Goal: Task Accomplishment & Management: Manage account settings

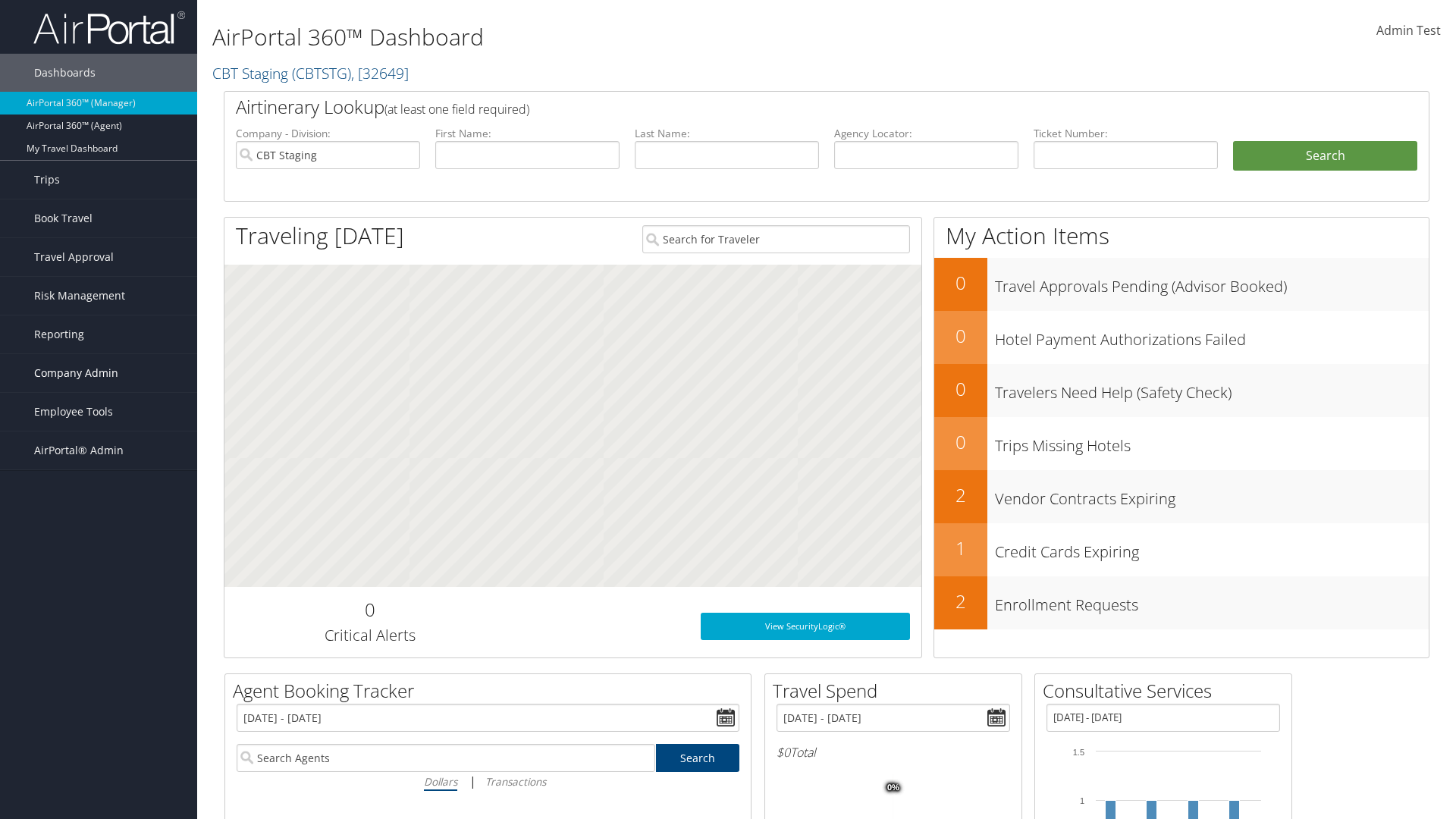
click at [99, 373] on span "Company Admin" at bounding box center [76, 372] width 84 height 38
click at [99, 449] on link "People" at bounding box center [99, 449] width 198 height 23
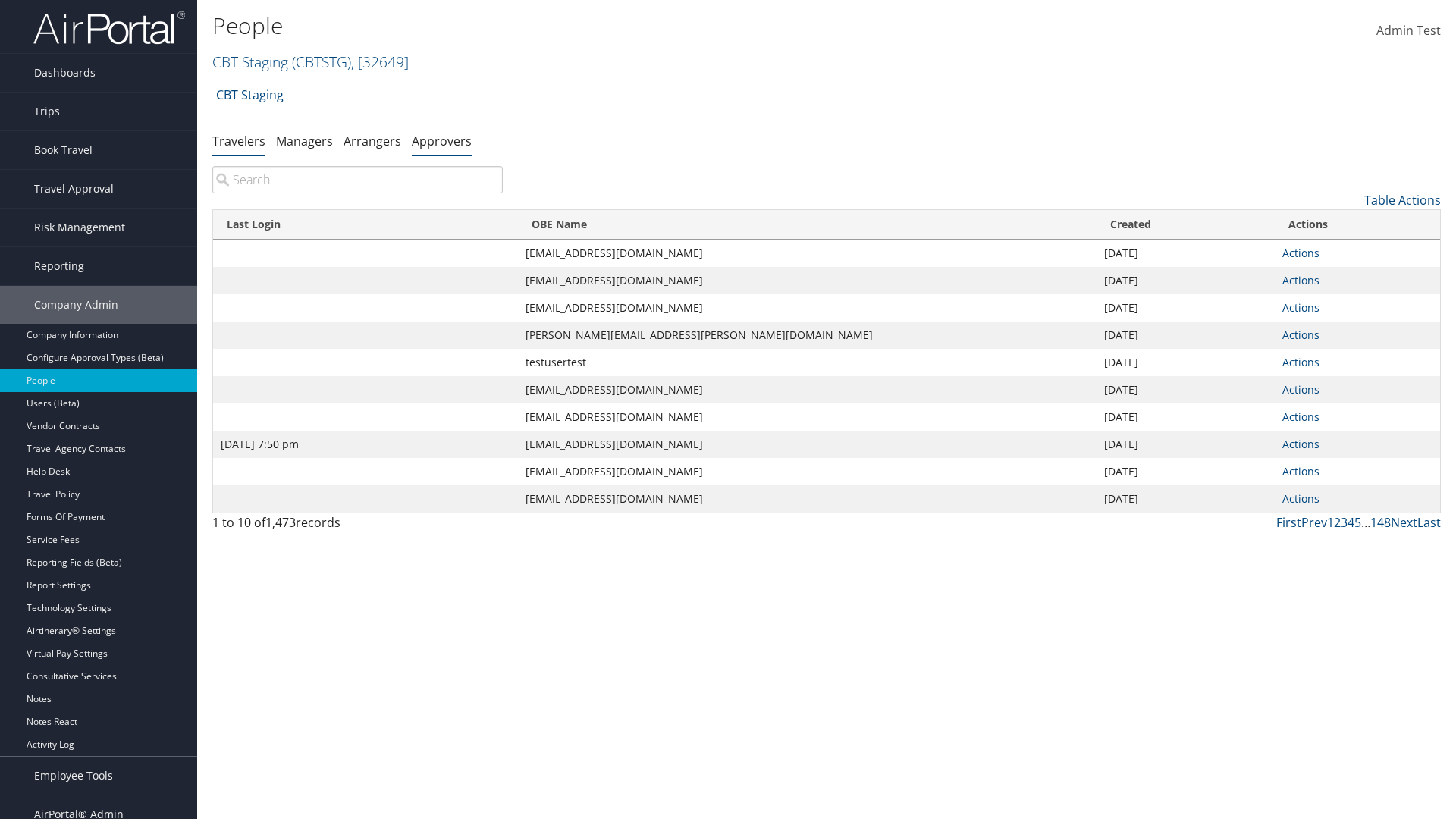
click at [441, 141] on link "Approvers" at bounding box center [441, 141] width 60 height 17
